Goal: Information Seeking & Learning: Find specific fact

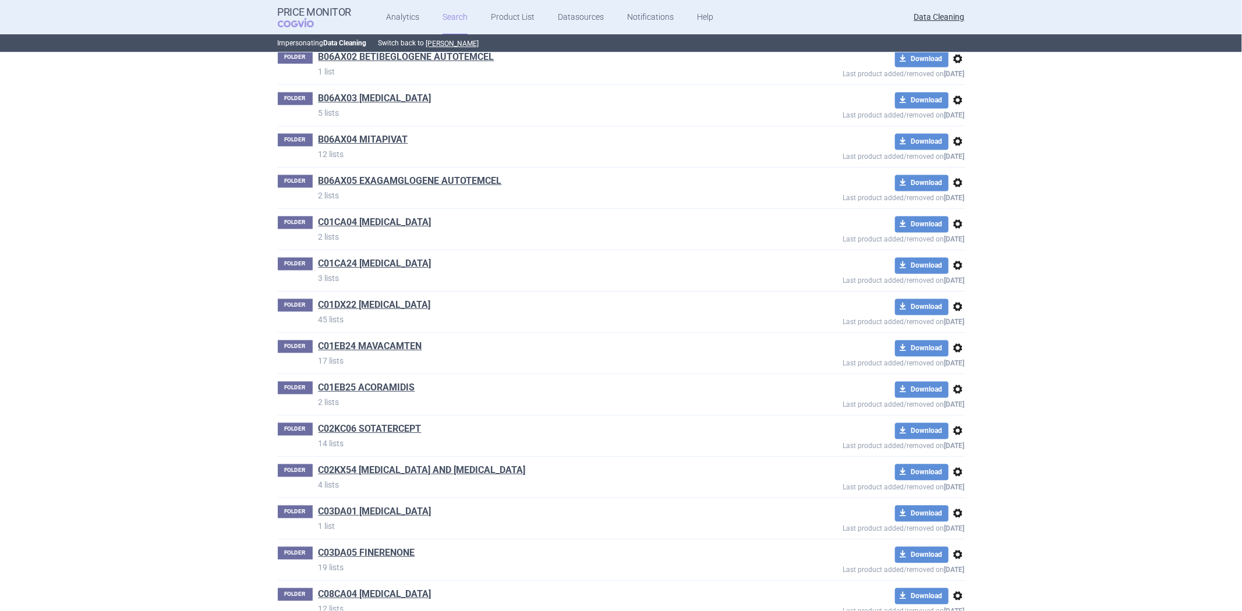
scroll to position [2825, 0]
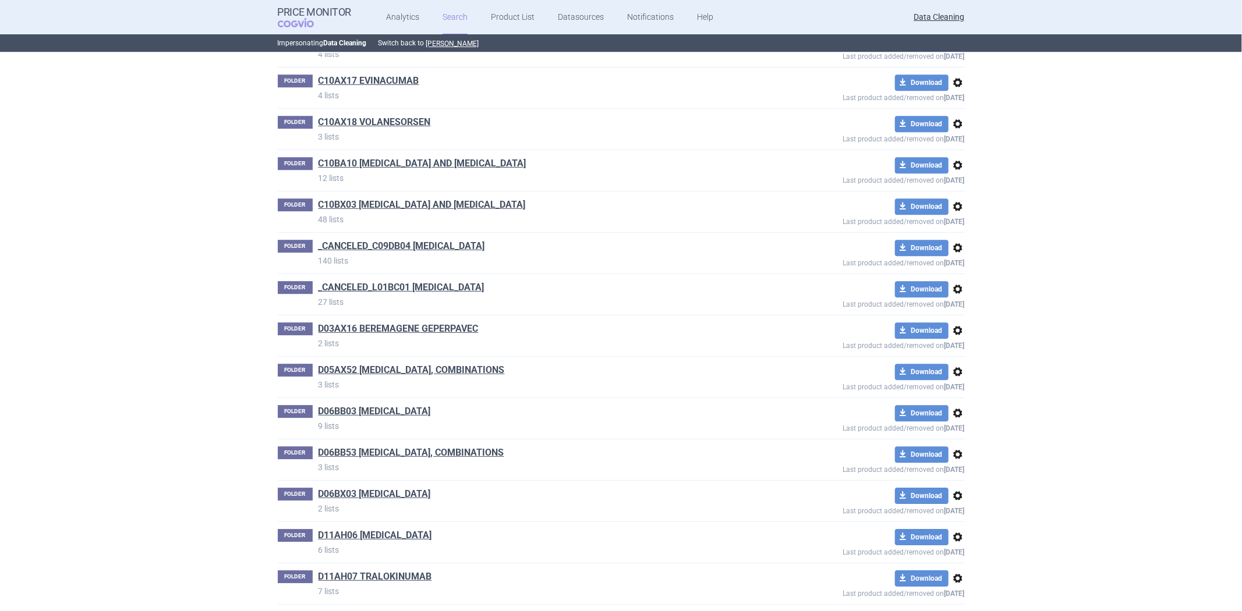
click at [460, 322] on div "FOLDER D03AX16 BEREMAGENE GEPERPAVEC 2 lists download Download options Last pro…" at bounding box center [621, 335] width 687 height 41
click at [453, 329] on link "D03AX16 BEREMAGENE GEPERPAVEC" at bounding box center [398, 328] width 160 height 13
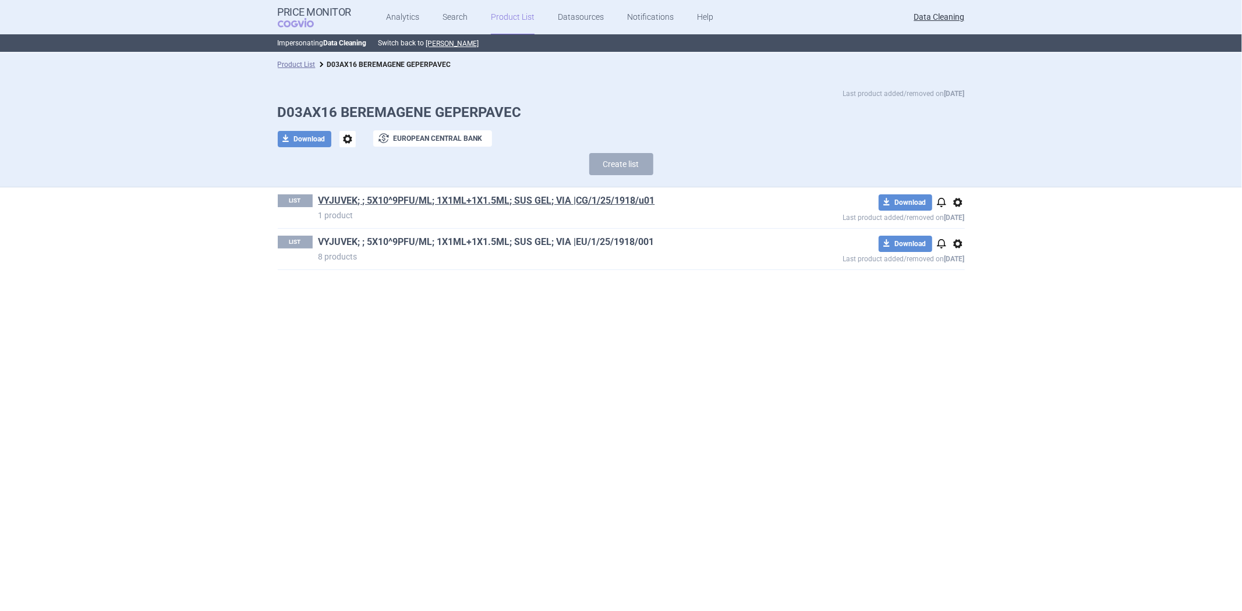
click at [431, 241] on link "VYJUVEK; ; 5X10^9PFU/ML; 1X1ML+1X1.5ML; SUS GEL; VIA |EU/1/25/1918/001" at bounding box center [486, 242] width 336 height 13
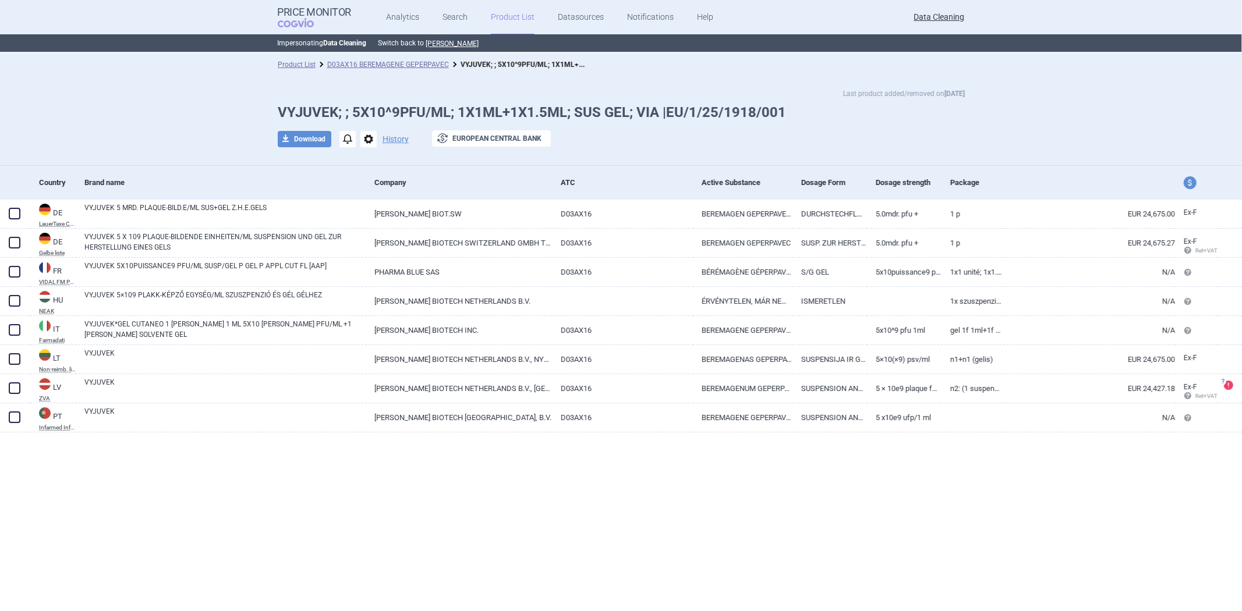
click at [416, 18] on ul "Analytics Search Product List Datasources Notifications Help" at bounding box center [535, 17] width 368 height 35
click at [410, 18] on link "Analytics" at bounding box center [402, 17] width 33 height 35
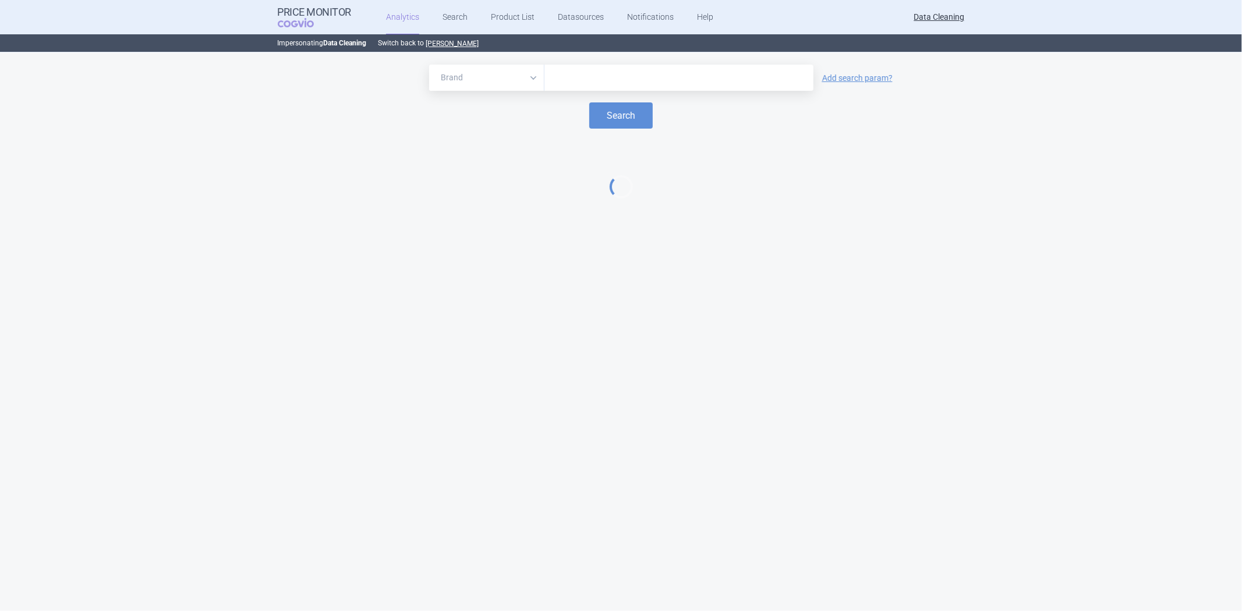
click at [563, 76] on input "text" at bounding box center [678, 77] width 257 height 15
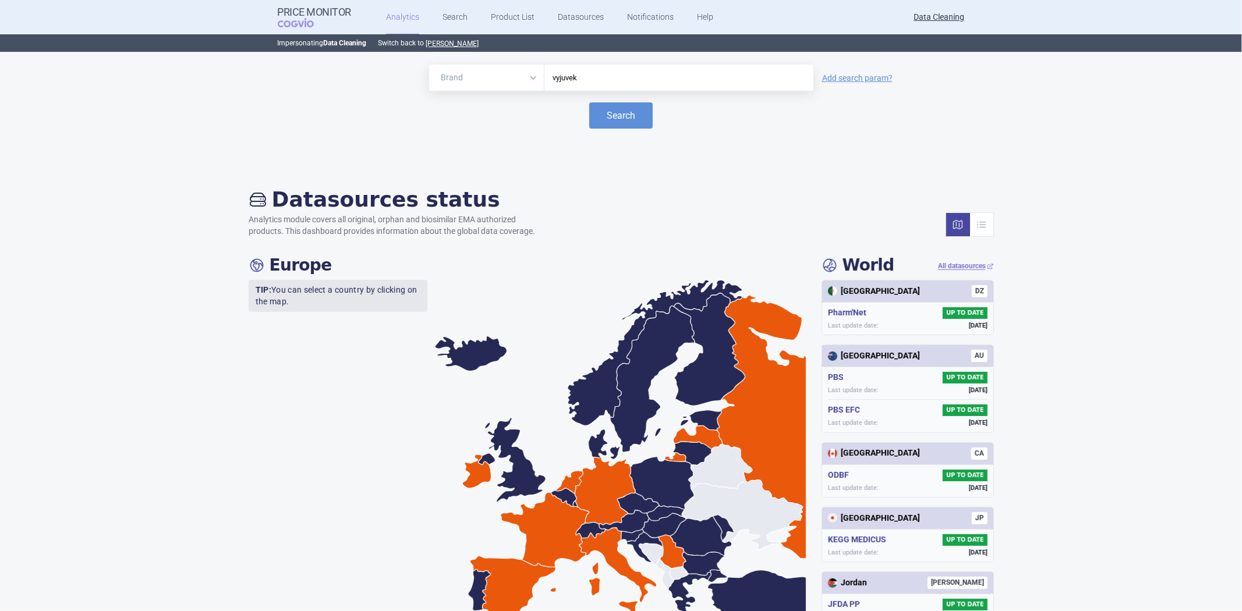
click at [728, 88] on div "vyjuvek" at bounding box center [678, 78] width 269 height 26
type input "vyjuve"
click at [799, 193] on div "Datasources status Analytics module covers all original, orphan and biosimilar …" at bounding box center [621, 212] width 745 height 50
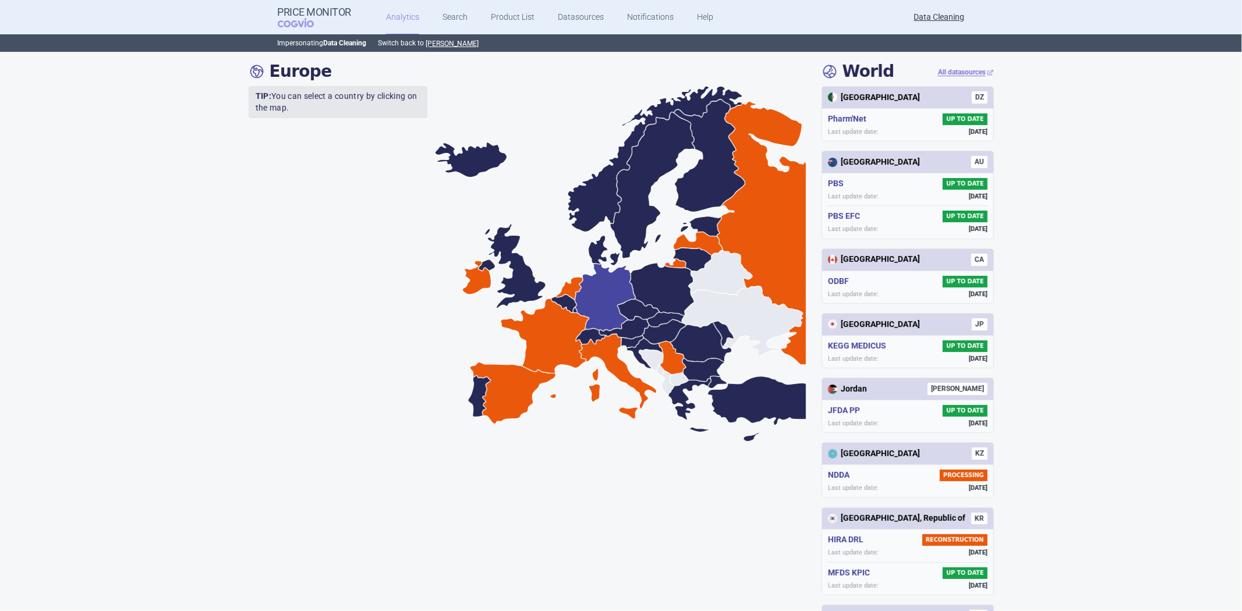
click at [591, 286] on icon at bounding box center [604, 298] width 61 height 68
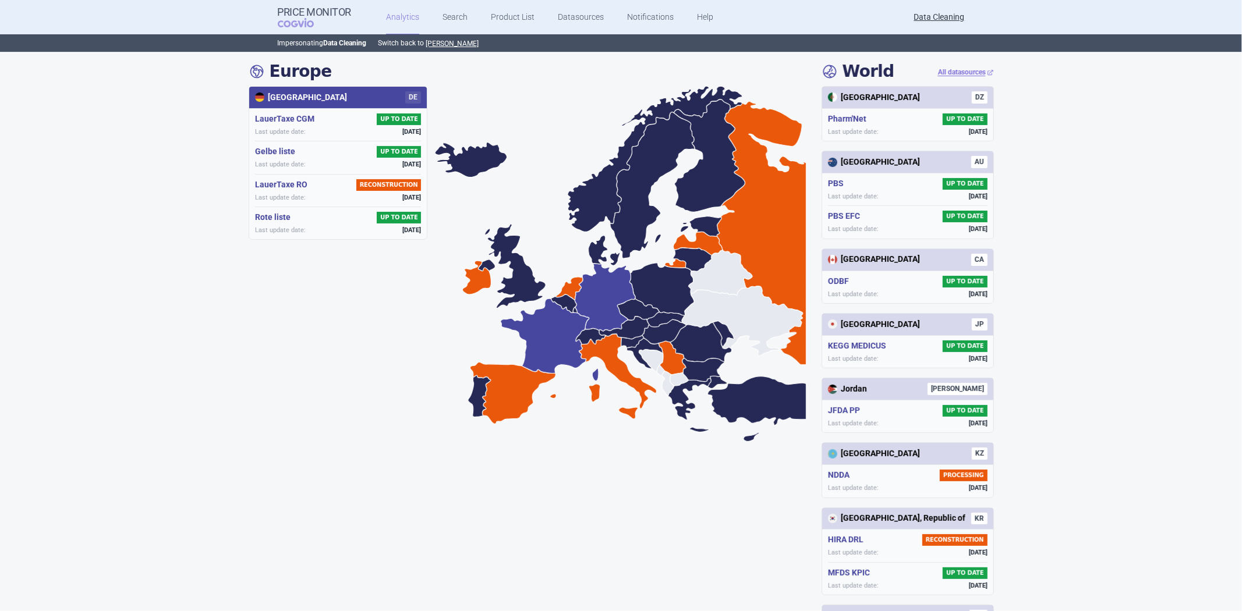
click at [542, 321] on icon at bounding box center [549, 340] width 98 height 83
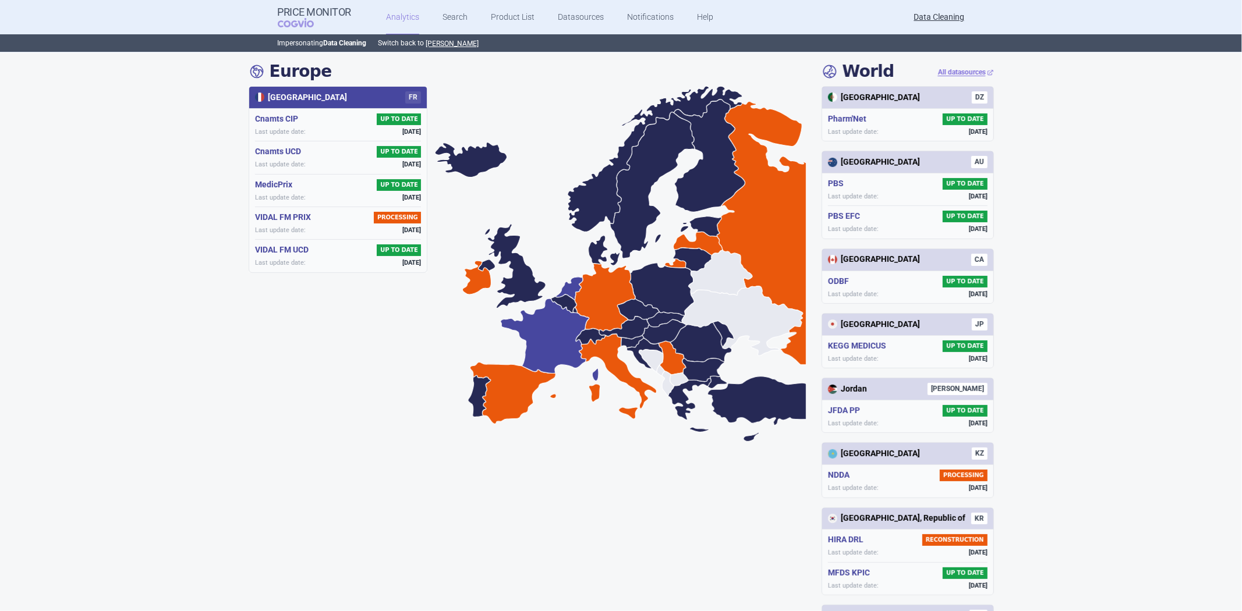
click at [561, 293] on icon at bounding box center [569, 288] width 28 height 24
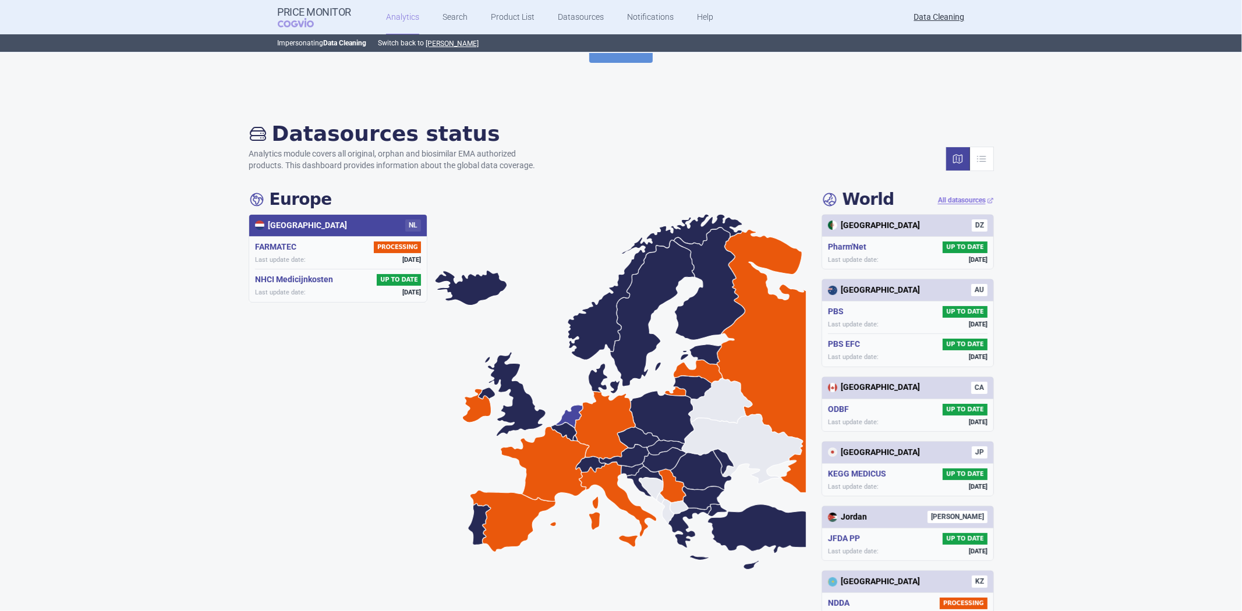
scroll to position [0, 0]
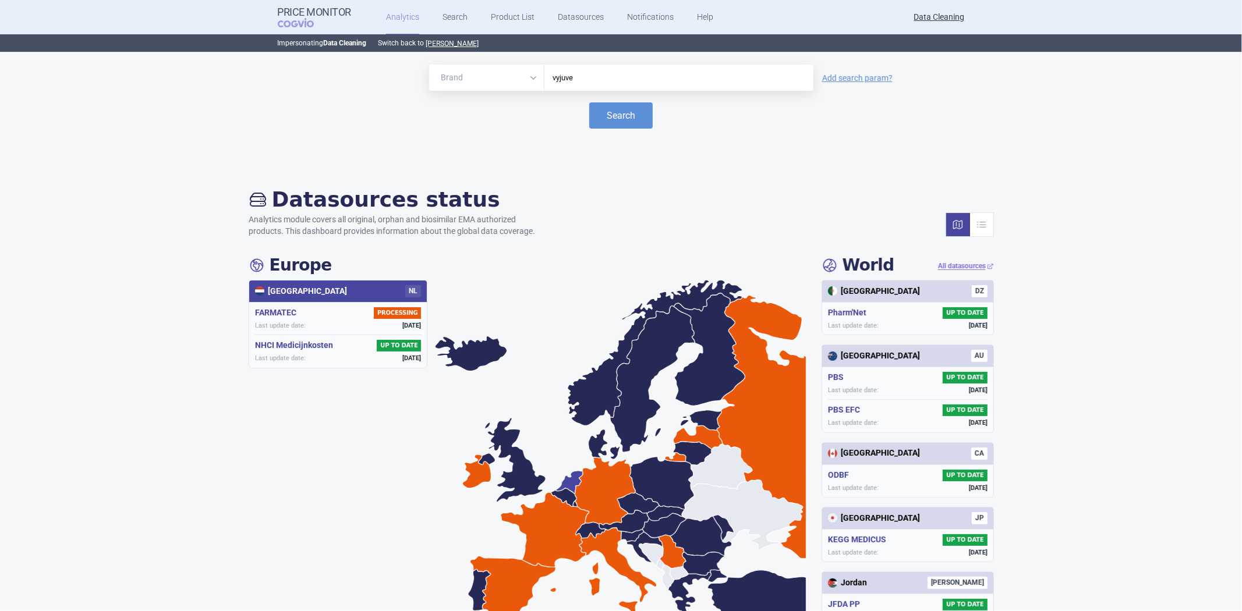
click at [577, 84] on input "vyjuve" at bounding box center [678, 77] width 257 height 15
click at [495, 15] on link "Product List" at bounding box center [513, 17] width 44 height 35
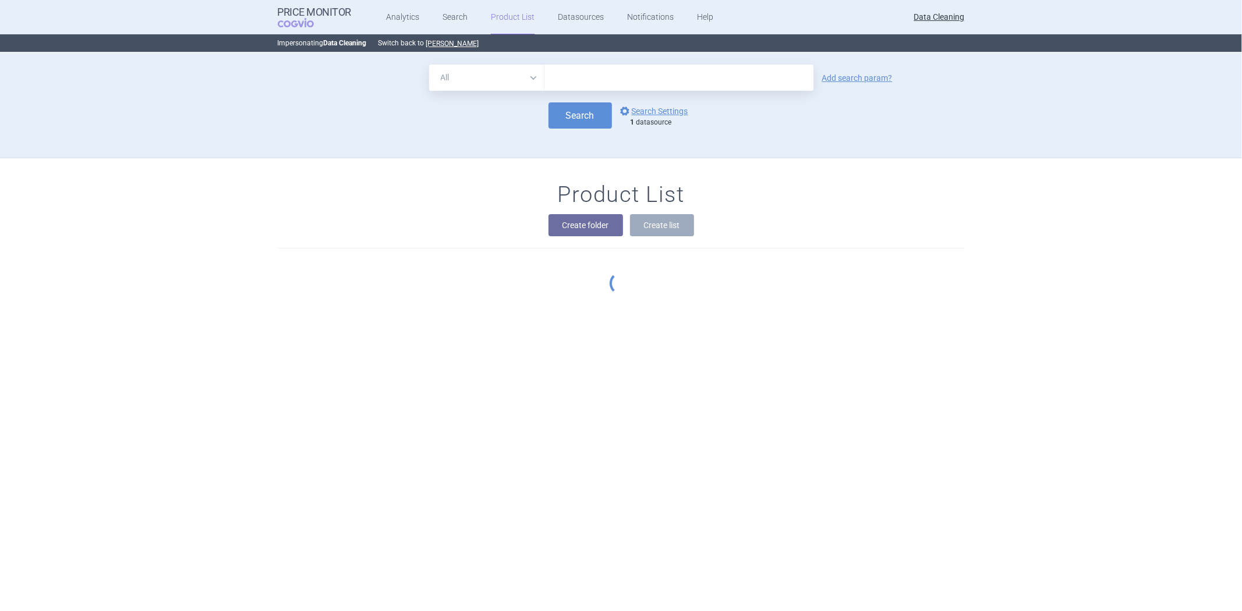
click at [561, 88] on input "text" at bounding box center [678, 78] width 269 height 26
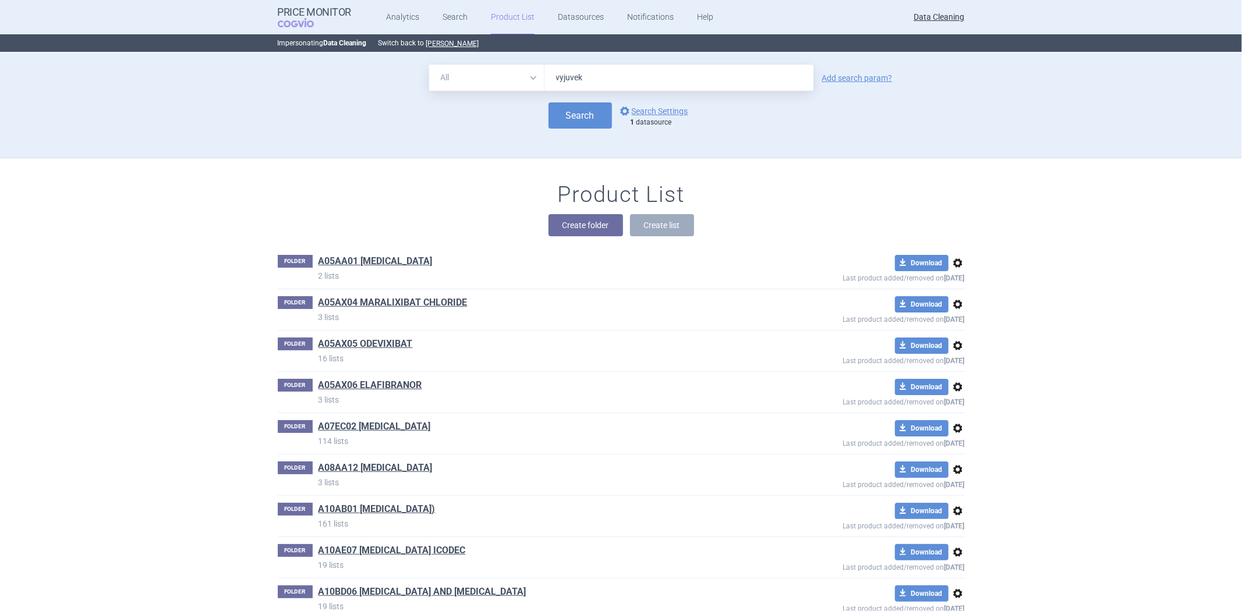
type input "vyjuvek"
click at [542, 134] on div "All Brand Name ATC Company Active Substance Country Newer than vyjuvek Add sear…" at bounding box center [620, 111] width 733 height 93
click at [633, 99] on form "All Brand Name ATC Company Active Substance Country Newer than vyjuvek Add sear…" at bounding box center [621, 97] width 687 height 64
click at [639, 102] on form "All Brand Name ATC Company Active Substance Country Newer than vyjuvek Add sear…" at bounding box center [621, 97] width 687 height 64
click at [642, 105] on link "options Search Settings" at bounding box center [653, 111] width 70 height 14
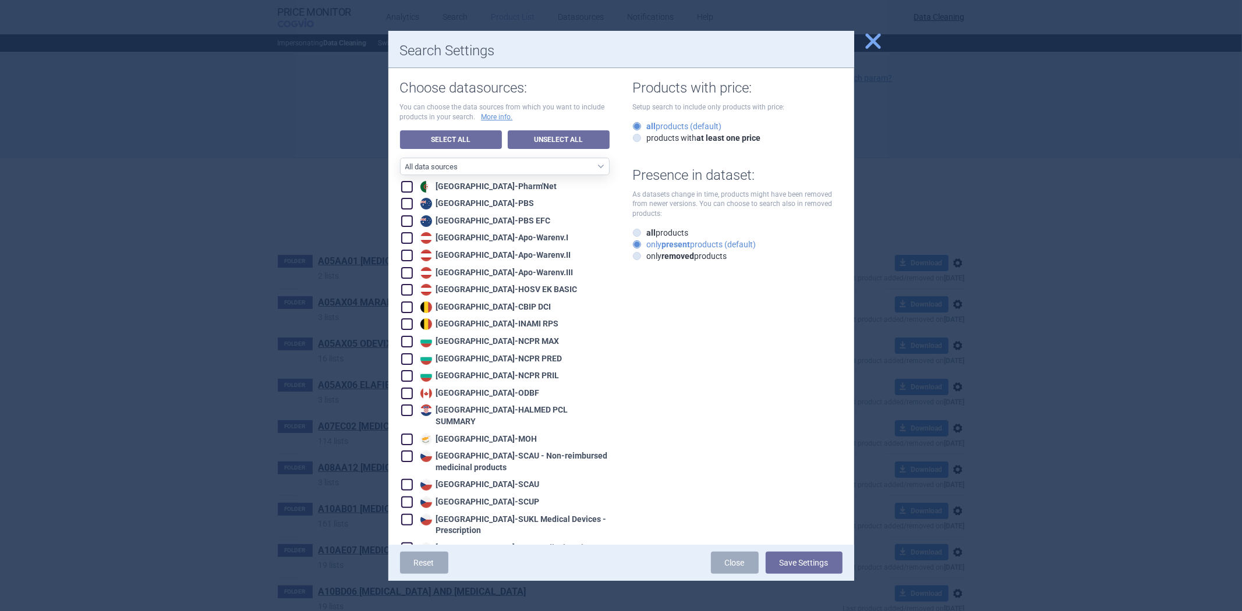
click at [870, 45] on span "close" at bounding box center [873, 41] width 20 height 20
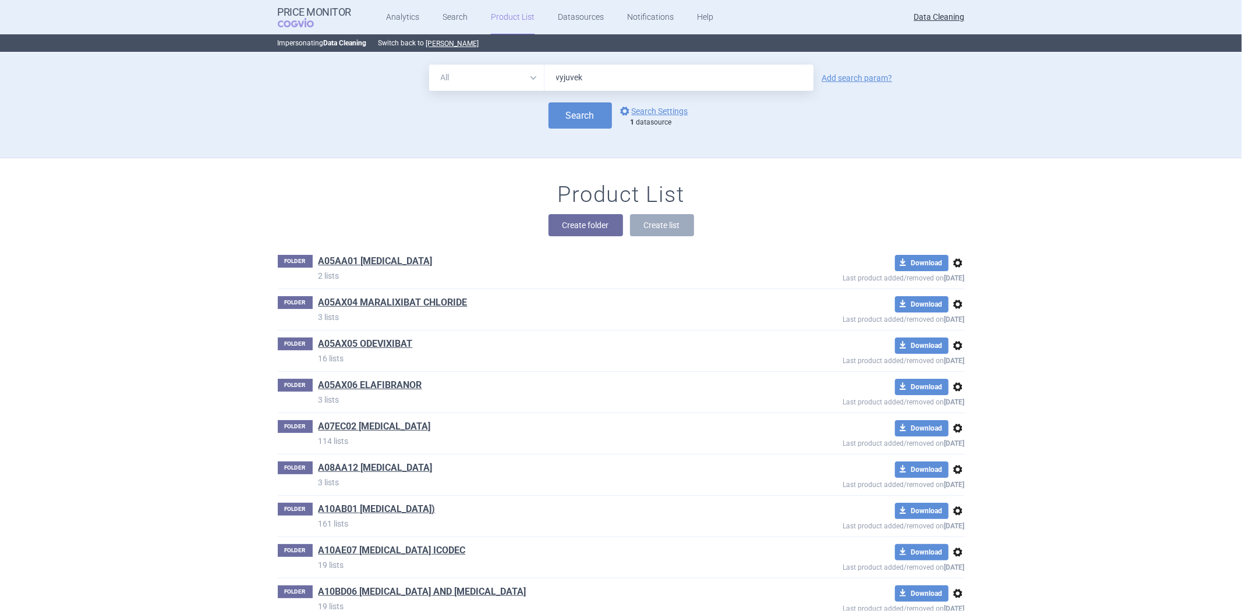
click at [609, 83] on input "vyjuvek" at bounding box center [678, 78] width 269 height 26
click at [393, 12] on link "Analytics" at bounding box center [402, 17] width 33 height 35
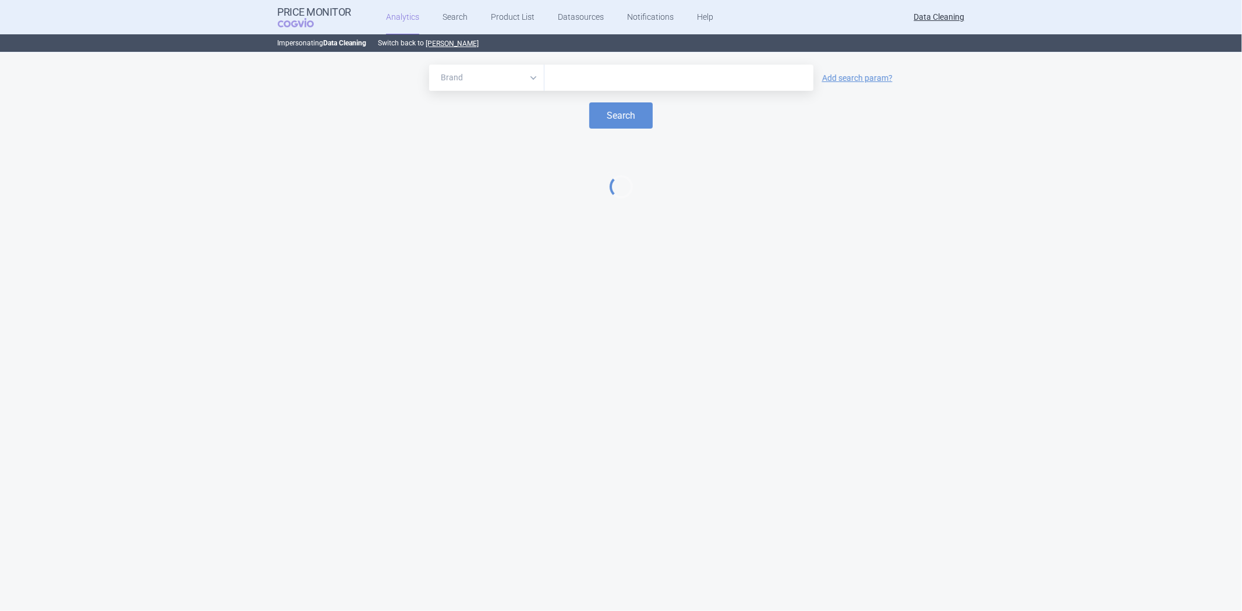
click at [597, 82] on input "text" at bounding box center [678, 77] width 257 height 15
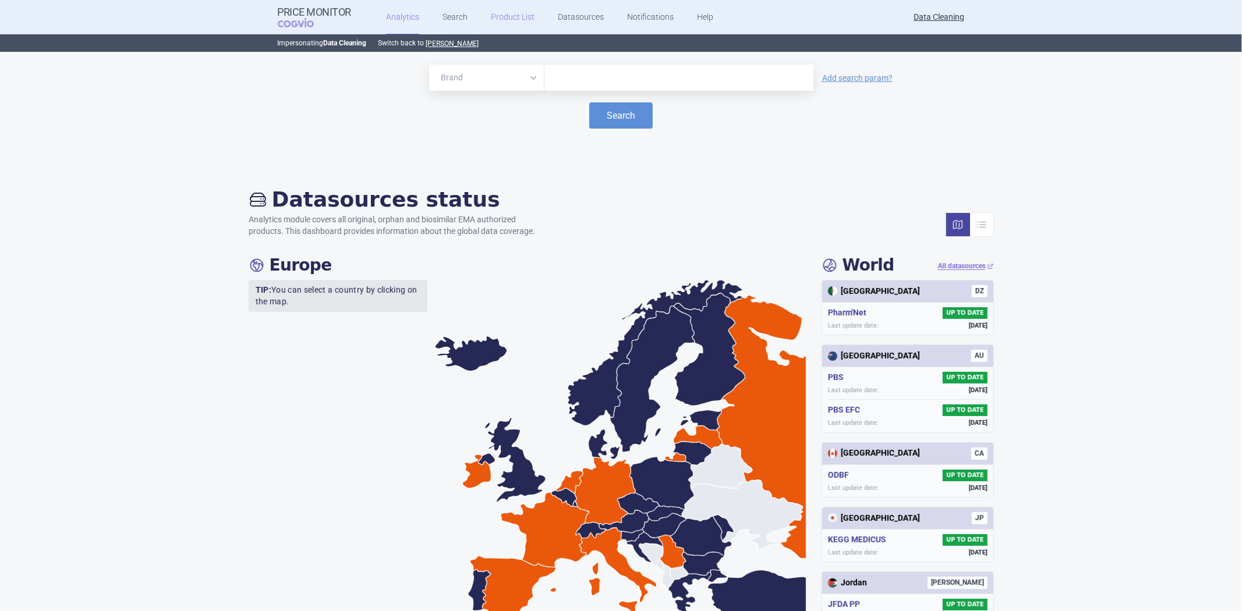
click at [503, 20] on link "Product List" at bounding box center [513, 17] width 44 height 35
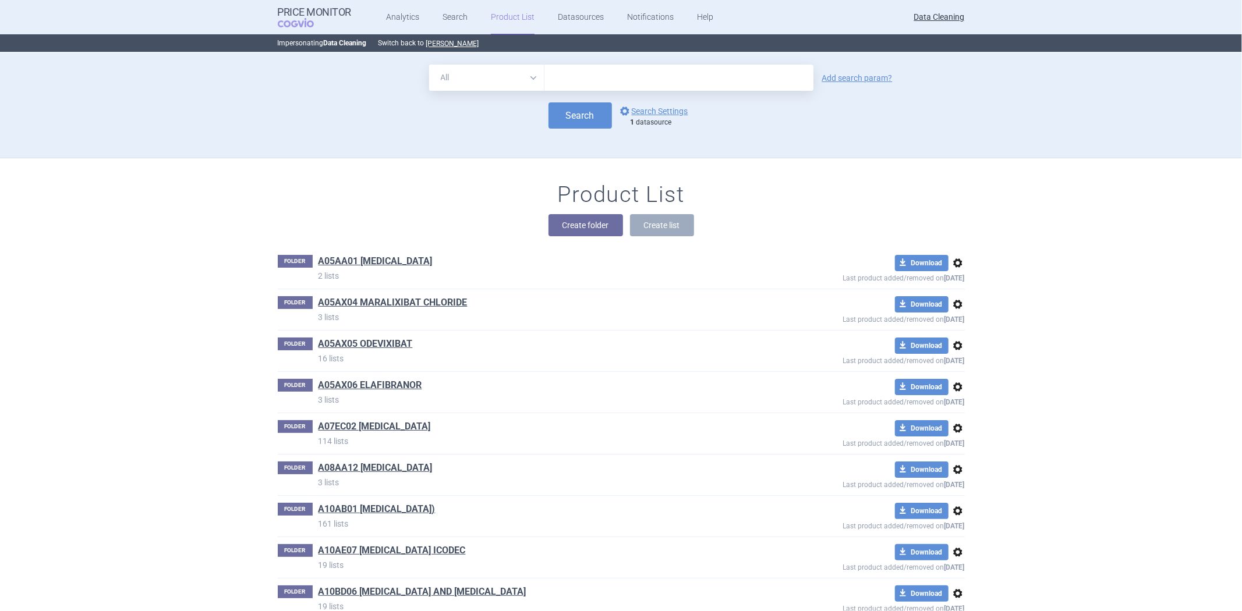
scroll to position [105, 0]
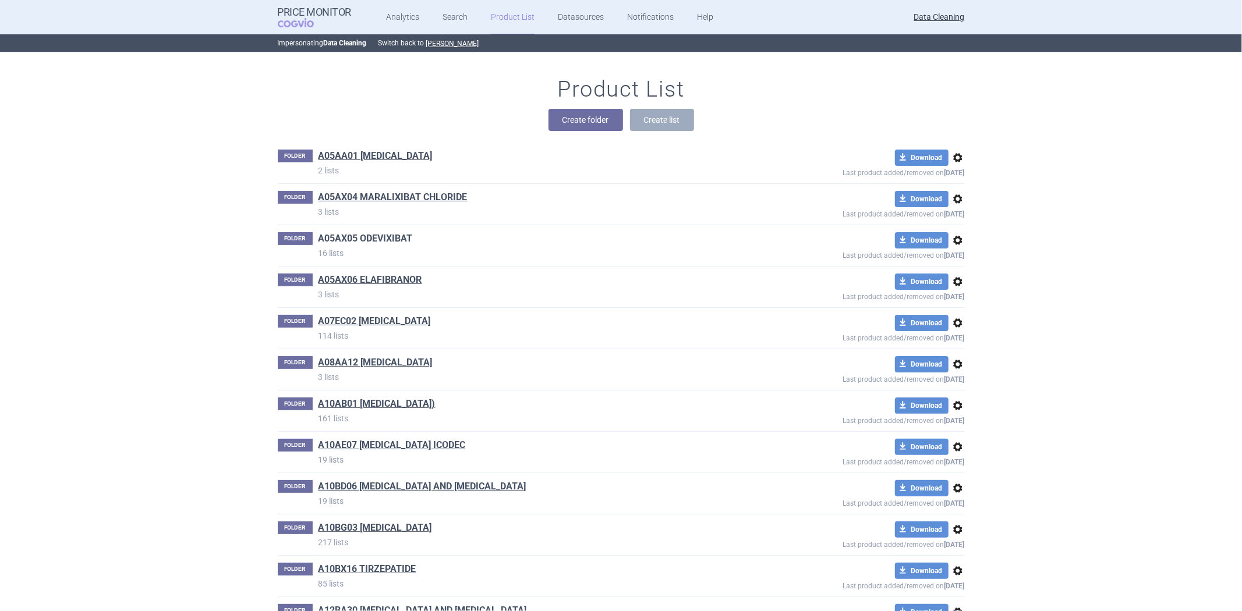
click at [371, 231] on div "FOLDER A05AX05 ODEVIXIBAT 16 lists download Download options Last product added…" at bounding box center [621, 245] width 687 height 41
click at [368, 236] on link "A05AX05 ODEVIXIBAT" at bounding box center [365, 238] width 94 height 13
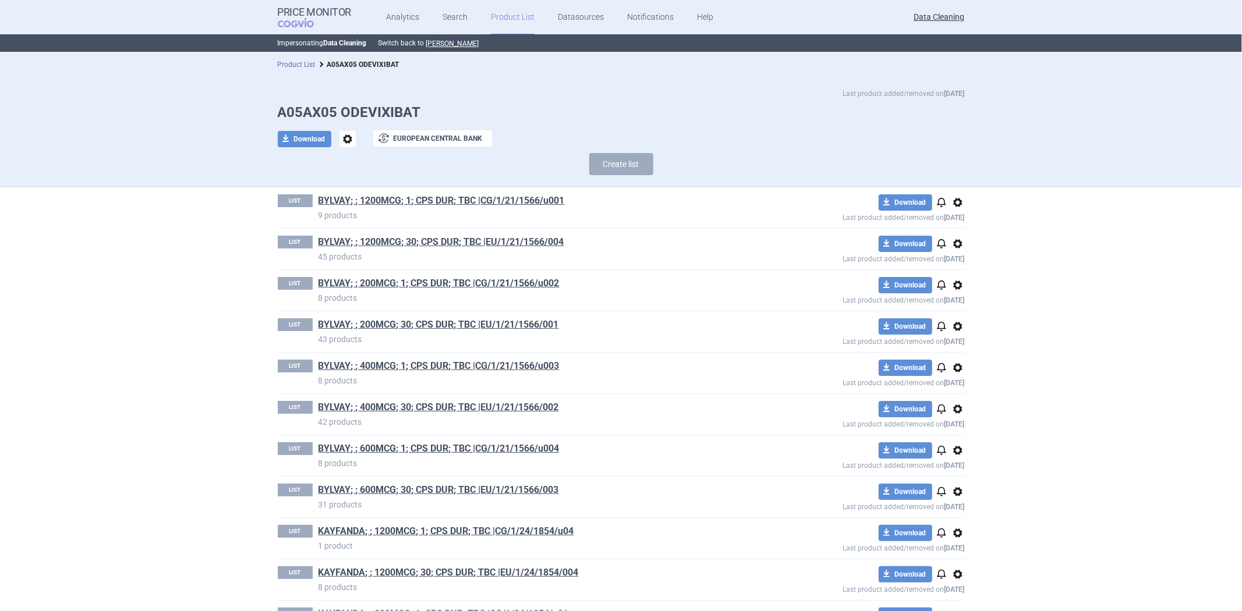
click at [299, 62] on link "Product List" at bounding box center [297, 65] width 38 height 8
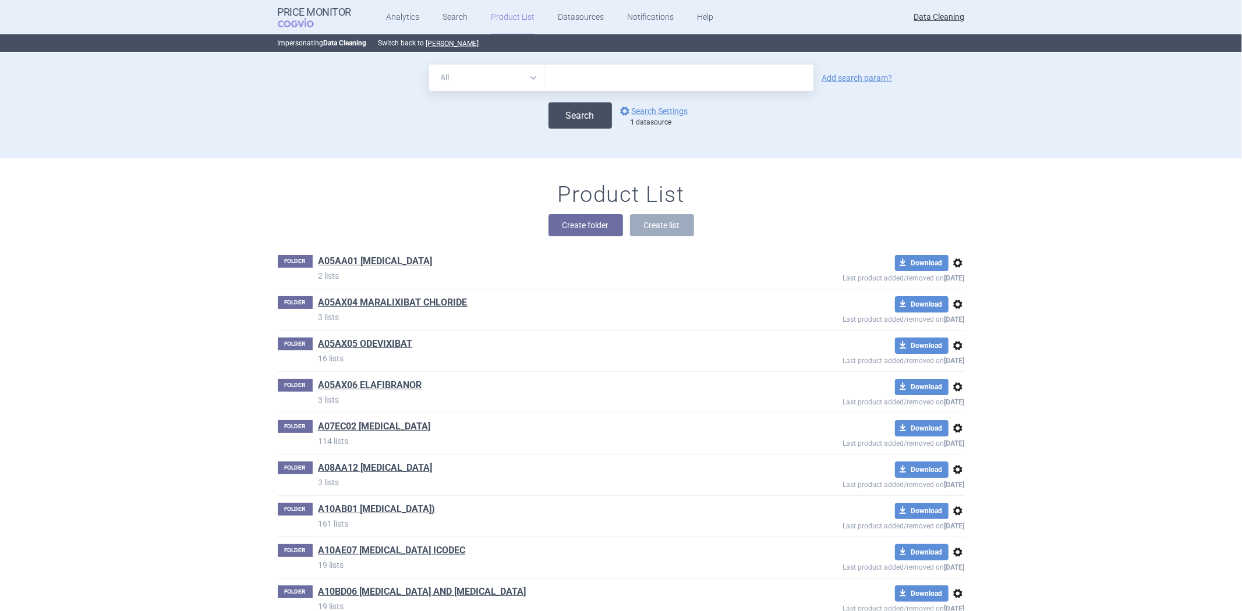
click at [569, 122] on button "Search" at bounding box center [579, 115] width 63 height 26
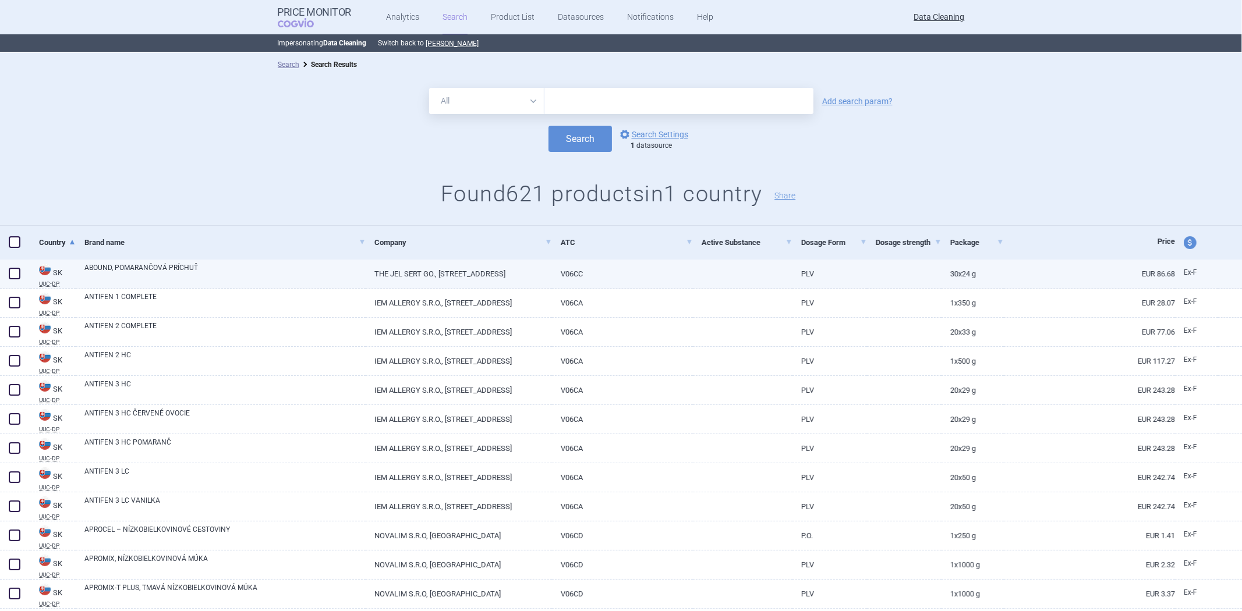
click at [463, 269] on link "THE JEL SERT GO., 501 CONDE STREET, WEST CHICAGO, LL 60185" at bounding box center [459, 274] width 186 height 29
select select "EUR"
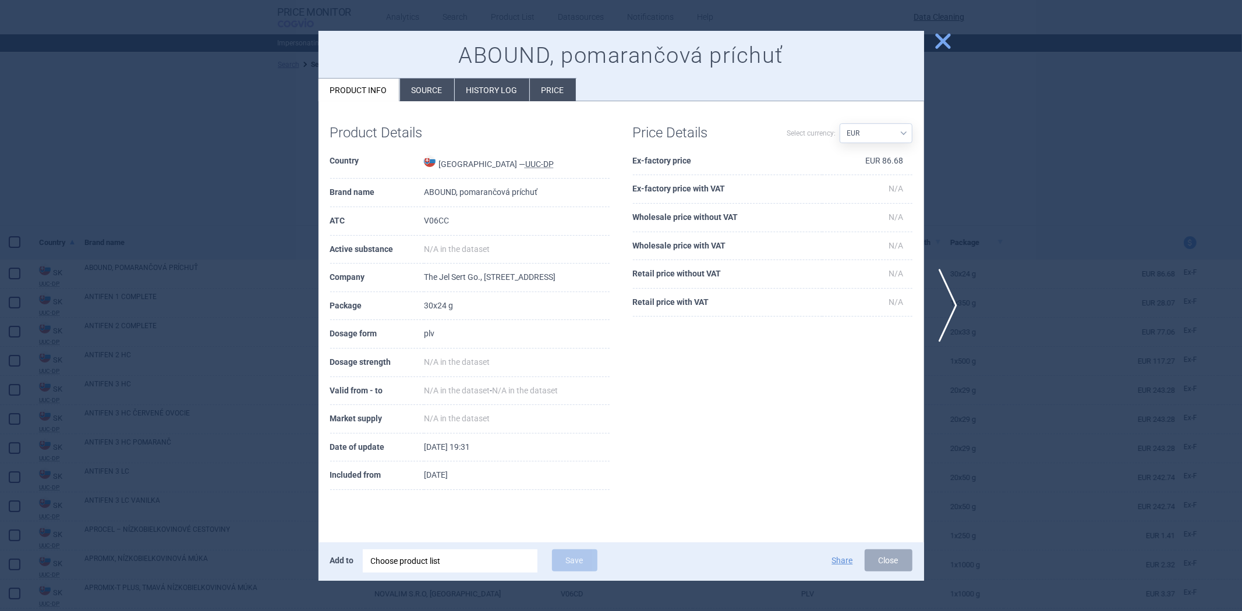
click at [280, 285] on div at bounding box center [621, 305] width 1242 height 611
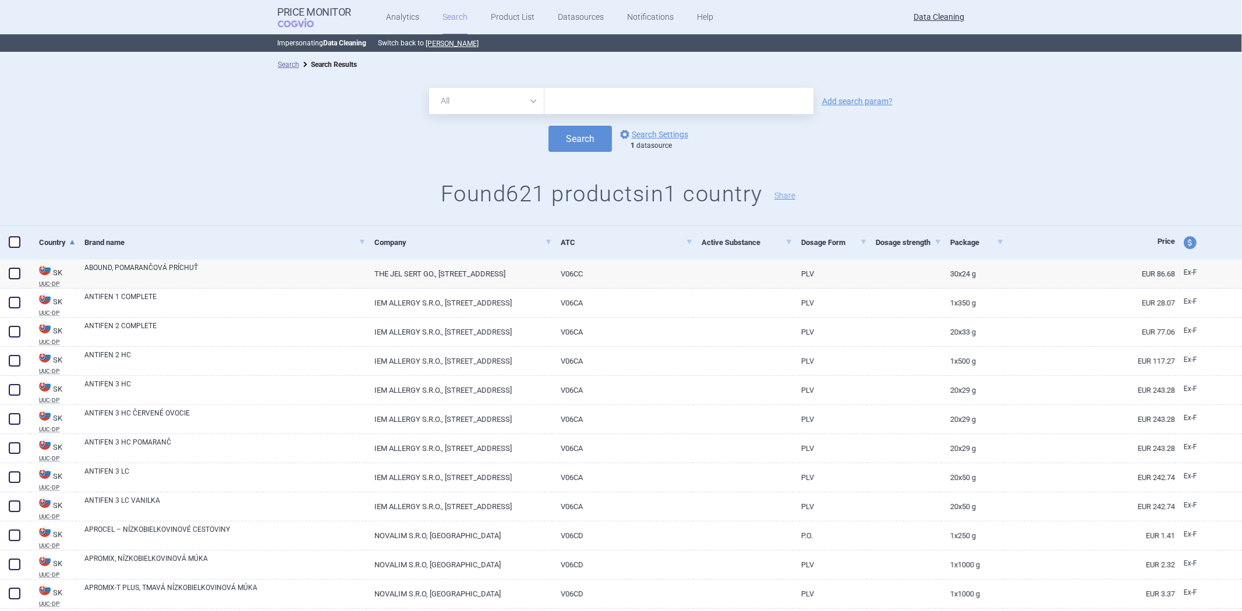
click at [448, 15] on link "Search" at bounding box center [454, 17] width 25 height 35
